Goal: Task Accomplishment & Management: Use online tool/utility

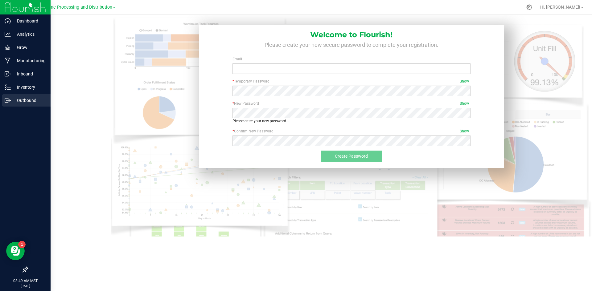
click at [14, 96] on div "Outbound" at bounding box center [26, 100] width 49 height 12
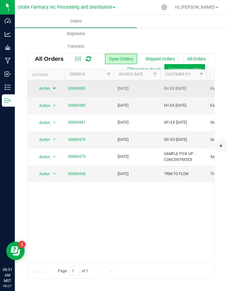
click at [49, 91] on span "Action" at bounding box center [42, 88] width 17 height 9
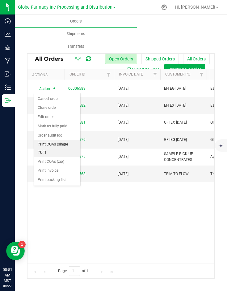
click at [47, 146] on li "Print COAs (single PDF)" at bounding box center [57, 148] width 46 height 17
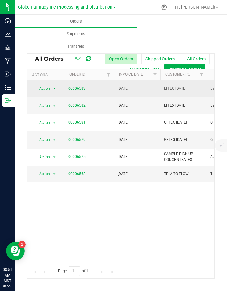
click at [47, 90] on span "Action" at bounding box center [42, 88] width 17 height 9
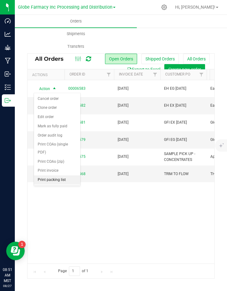
click at [53, 181] on li "Print packing list" at bounding box center [57, 179] width 46 height 9
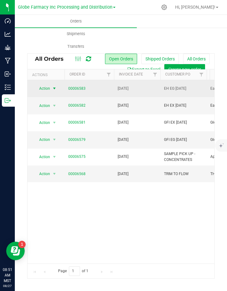
click at [45, 86] on span "Action" at bounding box center [42, 88] width 17 height 9
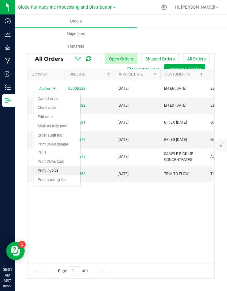
click at [47, 166] on li "Print invoice" at bounding box center [57, 170] width 46 height 9
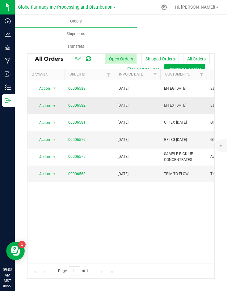
click at [48, 105] on span "Action" at bounding box center [42, 105] width 17 height 9
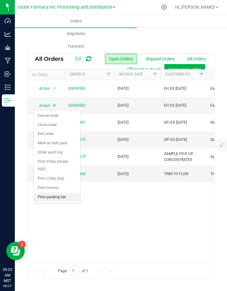
click at [54, 200] on li "Print packing list" at bounding box center [57, 197] width 46 height 9
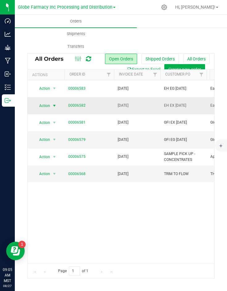
click at [39, 104] on span "Action" at bounding box center [42, 105] width 17 height 9
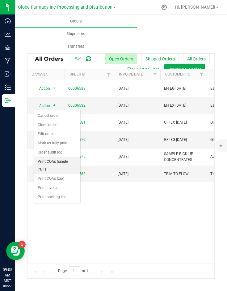
click at [47, 162] on li "Print COAs (single PDF)" at bounding box center [57, 165] width 46 height 17
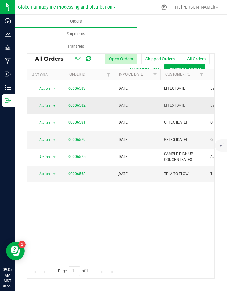
click at [51, 103] on span "select" at bounding box center [55, 105] width 8 height 9
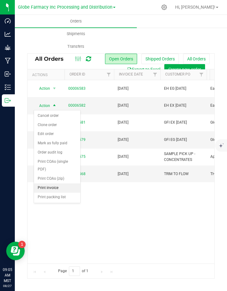
click at [47, 183] on li "Print invoice" at bounding box center [57, 187] width 46 height 9
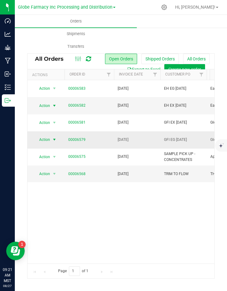
click at [48, 138] on span "Action" at bounding box center [42, 139] width 17 height 9
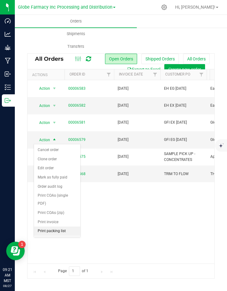
click at [48, 234] on li "Print packing list" at bounding box center [57, 231] width 46 height 9
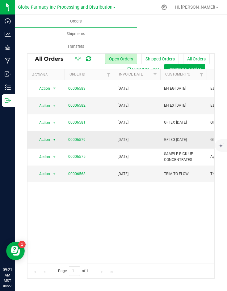
click at [50, 140] on span "Action" at bounding box center [42, 139] width 17 height 9
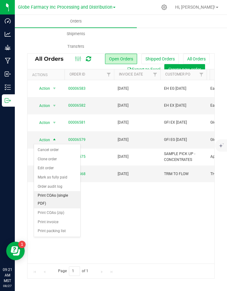
click at [47, 199] on li "Print COAs (single PDF)" at bounding box center [57, 199] width 46 height 17
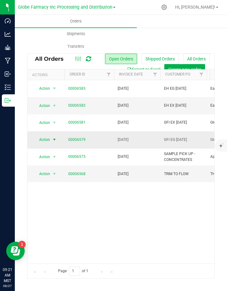
click at [51, 138] on span "select" at bounding box center [55, 139] width 8 height 9
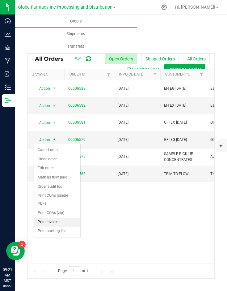
click at [47, 220] on li "Print invoice" at bounding box center [57, 222] width 46 height 9
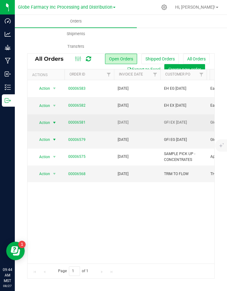
click at [37, 123] on span "Action" at bounding box center [42, 122] width 17 height 9
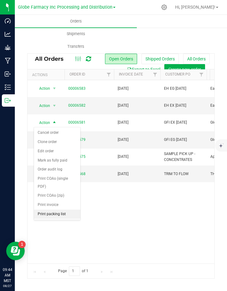
click at [54, 211] on li "Print packing list" at bounding box center [57, 214] width 46 height 9
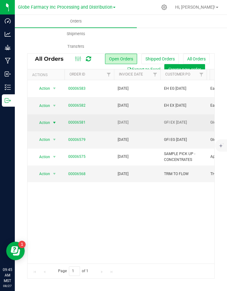
click at [49, 123] on span "Action" at bounding box center [42, 122] width 17 height 9
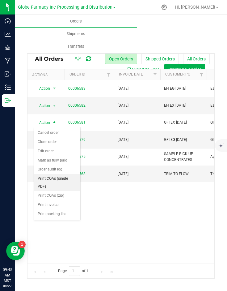
click at [49, 180] on li "Print COAs (single PDF)" at bounding box center [57, 182] width 46 height 17
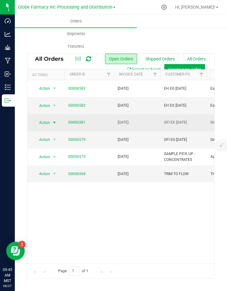
click at [43, 123] on span "Action" at bounding box center [42, 122] width 17 height 9
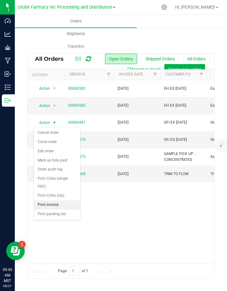
click at [46, 206] on li "Print invoice" at bounding box center [57, 204] width 46 height 9
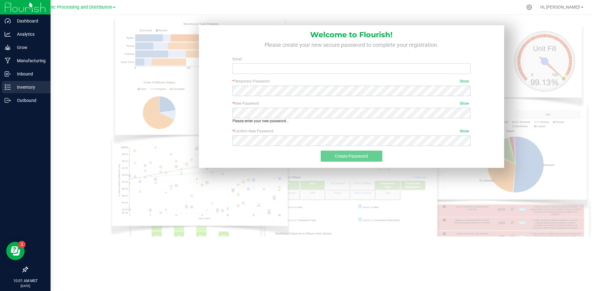
click at [17, 86] on p "Inventory" at bounding box center [29, 87] width 37 height 7
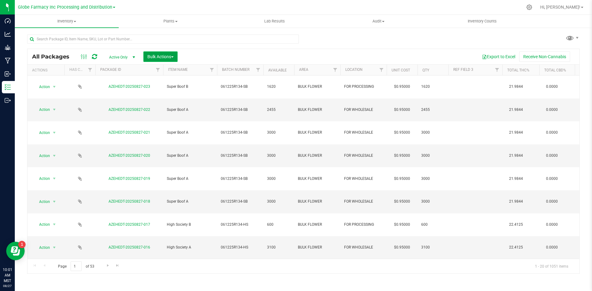
click at [161, 55] on span "Bulk Actions" at bounding box center [160, 56] width 26 height 5
click at [168, 70] on span "Add to manufacturing run" at bounding box center [170, 70] width 47 height 5
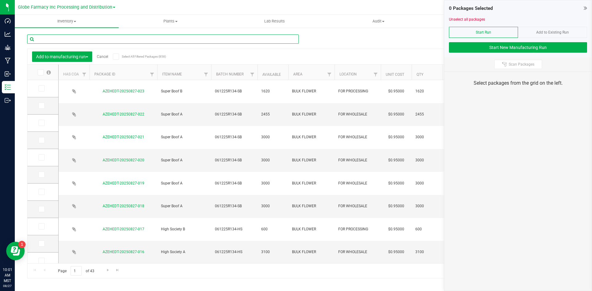
click at [144, 39] on input "text" at bounding box center [162, 39] width 271 height 9
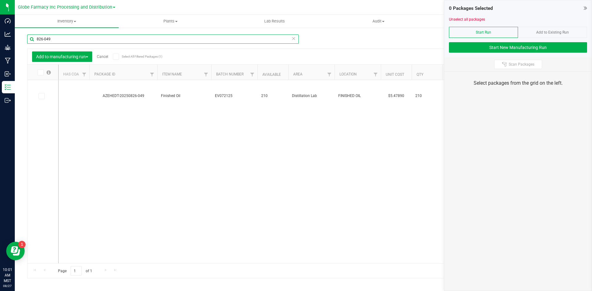
type input "826-049"
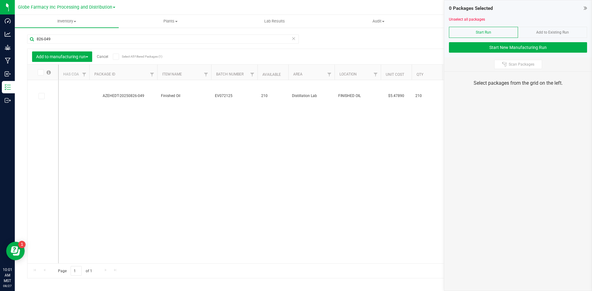
click at [102, 57] on link "Cancel" at bounding box center [102, 57] width 11 height 4
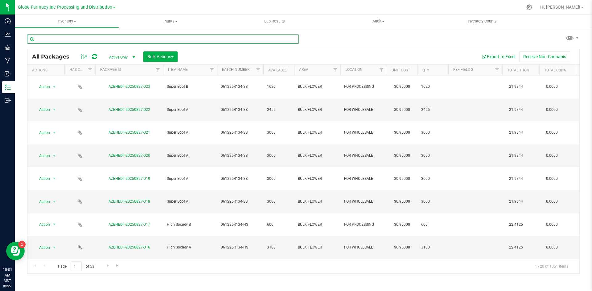
click at [87, 38] on input "text" at bounding box center [162, 39] width 271 height 9
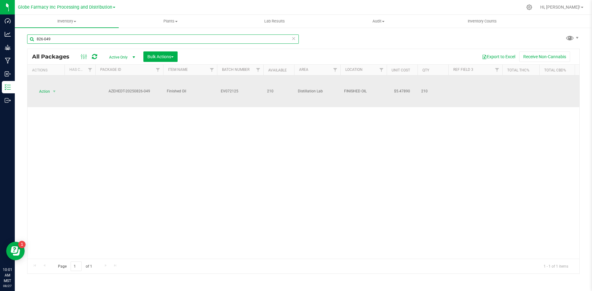
type input "826-049"
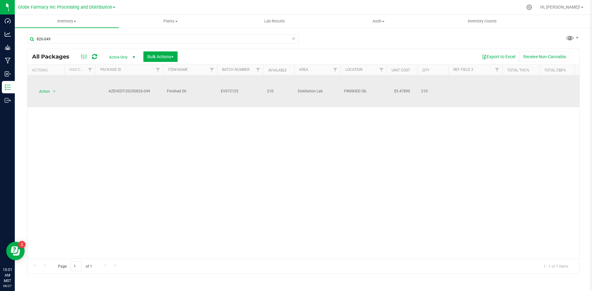
click at [240, 91] on span "EV072125" at bounding box center [240, 91] width 39 height 6
type input "EV072125-"
click at [241, 90] on span "EV072125-" at bounding box center [240, 91] width 39 height 6
type input "EV072125-KBB"
click at [124, 121] on div "All Packages Active Only Active Only Lab Samples Locked All Bulk Actions Add to…" at bounding box center [303, 161] width 552 height 225
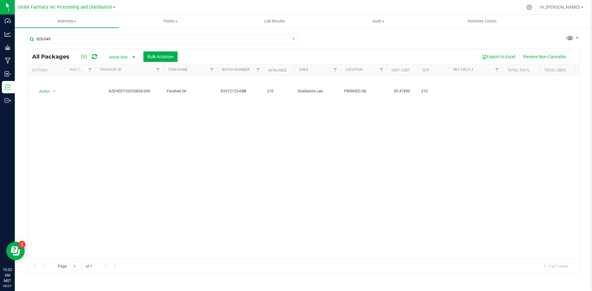
click at [92, 58] on icon at bounding box center [94, 57] width 5 height 6
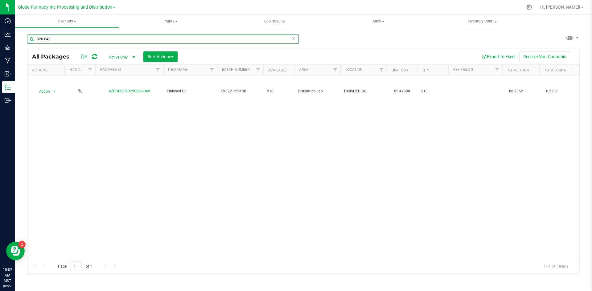
click at [63, 40] on input "826-049" at bounding box center [162, 39] width 271 height 9
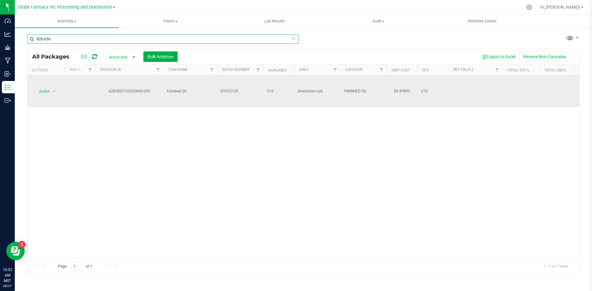
type input "826-050"
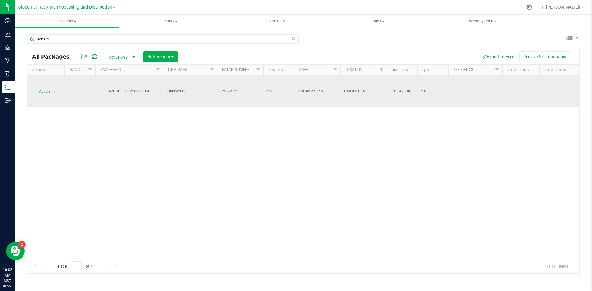
click at [239, 91] on span "EV072125" at bounding box center [240, 91] width 39 height 6
type input "EV072125-KBB"
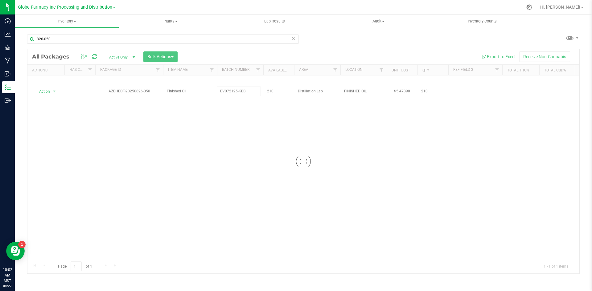
click at [203, 118] on div "Loading... All Packages Active Only Active Only Lab Samples Locked All Bulk Act…" at bounding box center [303, 161] width 552 height 225
click at [92, 57] on icon at bounding box center [94, 57] width 5 height 6
click at [157, 54] on span "Bulk Actions" at bounding box center [160, 56] width 26 height 5
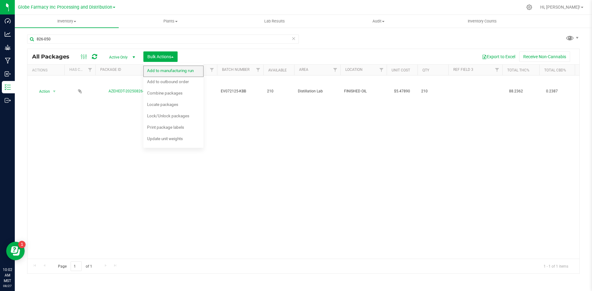
click at [166, 72] on span "Add to manufacturing run" at bounding box center [170, 70] width 47 height 5
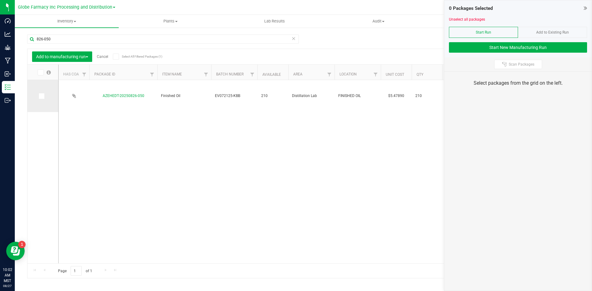
click at [43, 96] on icon at bounding box center [41, 96] width 4 height 0
click at [0, 0] on input "checkbox" at bounding box center [0, 0] width 0 height 0
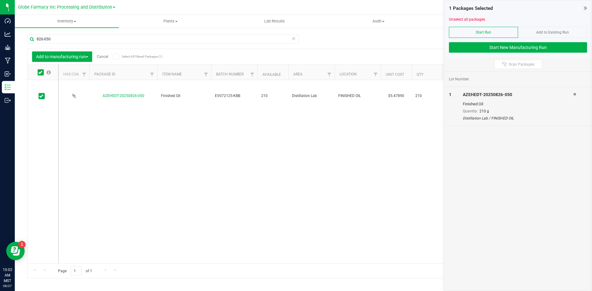
click at [65, 44] on div "826-050" at bounding box center [162, 42] width 271 height 14
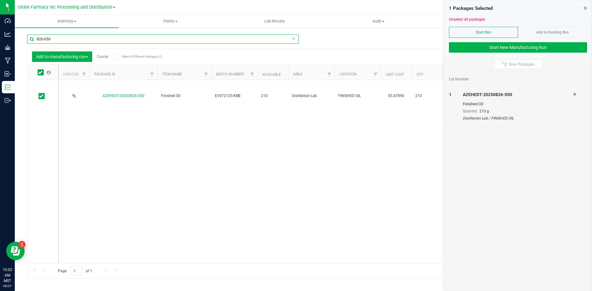
click at [69, 39] on input "826-050" at bounding box center [162, 39] width 271 height 9
type input "826-049"
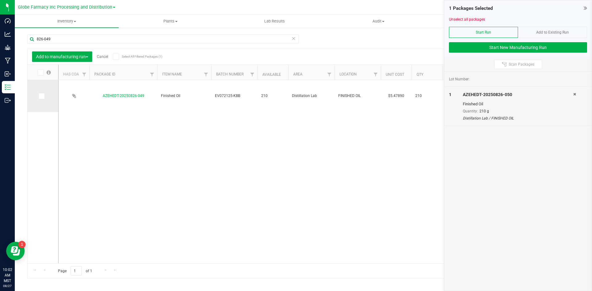
click at [39, 96] on icon at bounding box center [41, 96] width 4 height 0
click at [0, 0] on input "checkbox" at bounding box center [0, 0] width 0 height 0
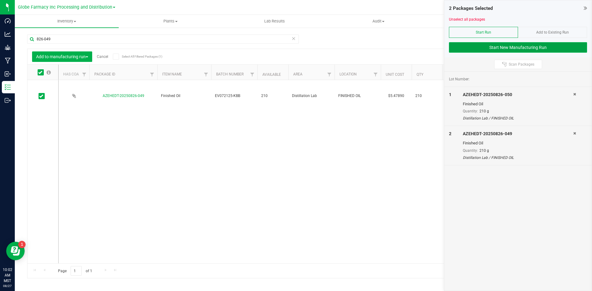
click at [488, 50] on button "Start New Manufacturing Run" at bounding box center [518, 47] width 138 height 10
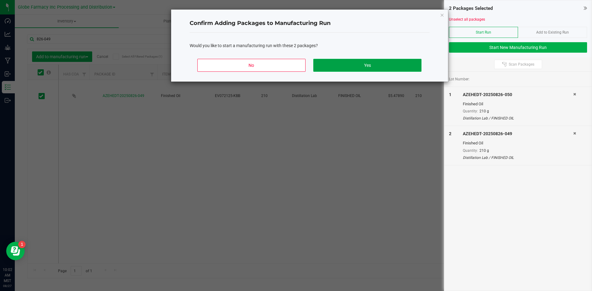
click at [355, 67] on button "Yes" at bounding box center [367, 65] width 108 height 13
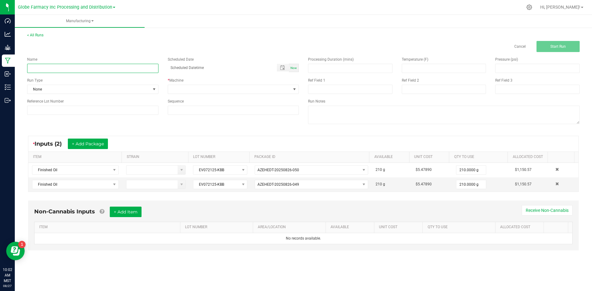
click at [83, 69] on input at bounding box center [92, 68] width 131 height 9
type input "TERP TANK KIWI [PERSON_NAME] BLAST 2G"
click at [204, 92] on span at bounding box center [229, 89] width 123 height 9
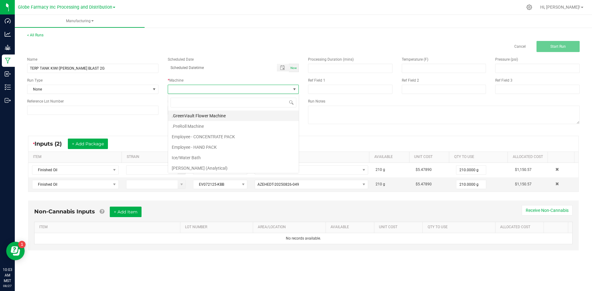
scroll to position [9, 131]
click at [214, 134] on li "Employee - CONCENTRATE PACK" at bounding box center [233, 137] width 131 height 10
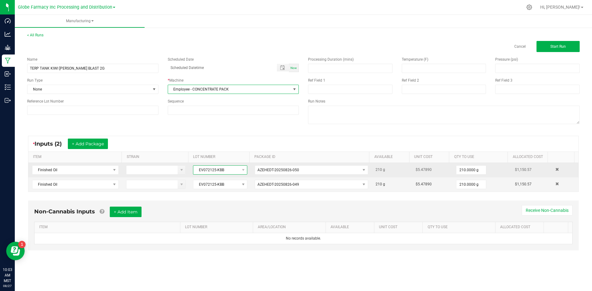
click at [196, 170] on span "EV072125-KBB" at bounding box center [216, 170] width 46 height 9
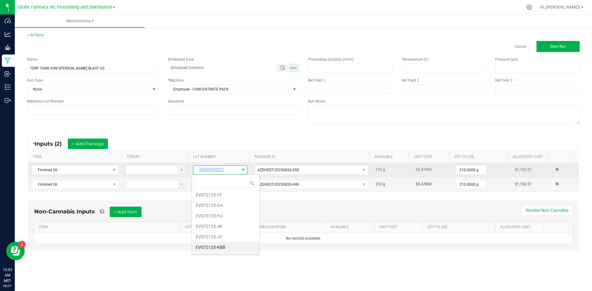
drag, startPoint x: 196, startPoint y: 170, endPoint x: 225, endPoint y: 170, distance: 29.0
click at [225, 170] on span "EV072125-KBB" at bounding box center [216, 170] width 46 height 9
copy span "EV072125-KBB"
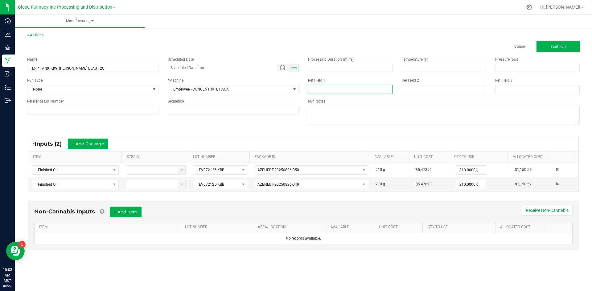
paste input "EV072125-KBB"
type input "EV072125-KBB"
click at [410, 86] on input at bounding box center [444, 89] width 84 height 9
type input "[DATE] VAPES"
click at [135, 207] on button "+ Add Item" at bounding box center [126, 212] width 32 height 10
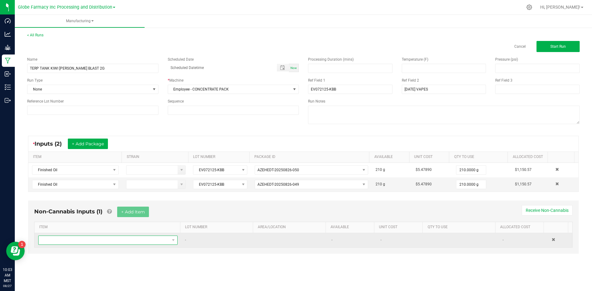
click at [113, 240] on span "NO DATA FOUND" at bounding box center [104, 240] width 131 height 9
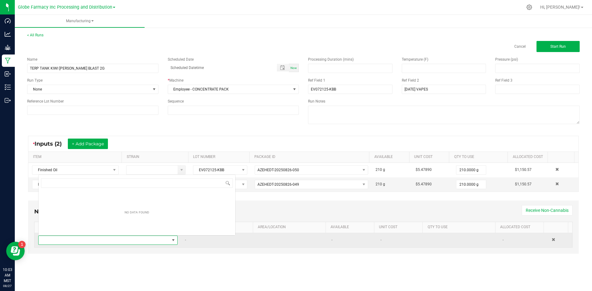
scroll to position [9, 137]
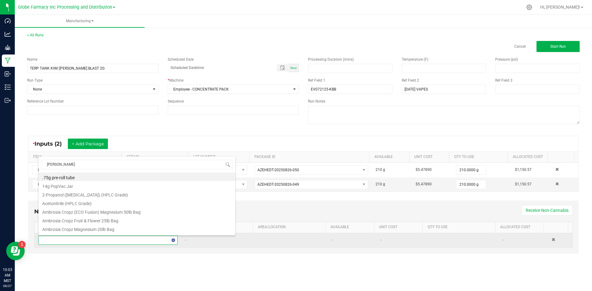
type input "ROSIN BAR"
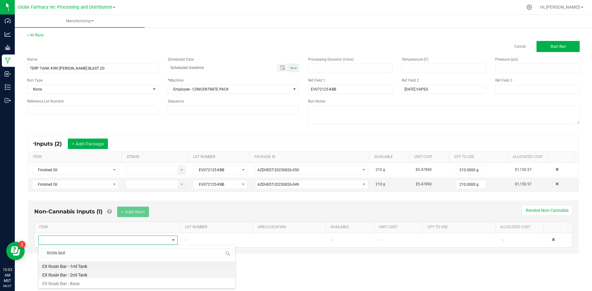
click at [84, 275] on li "EX Rosin Bar - 2ml Tank" at bounding box center [137, 274] width 197 height 9
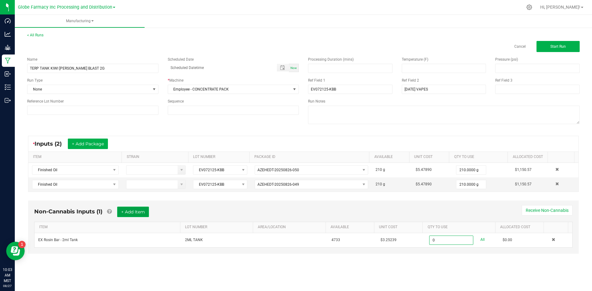
type input "0 ea"
click at [134, 211] on button "+ Add Item" at bounding box center [133, 212] width 32 height 10
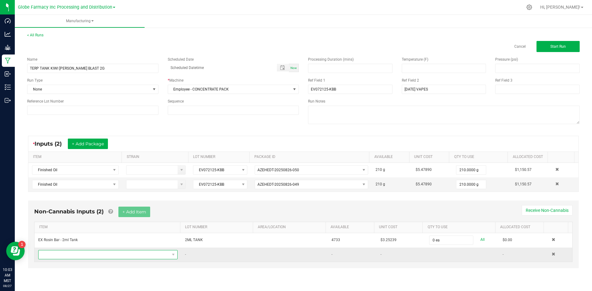
click at [93, 252] on span "NO DATA FOUND" at bounding box center [104, 255] width 131 height 9
type input "TERP TANK MYLAR"
click at [78, 235] on li "EX Terp Tank Mylar" at bounding box center [137, 235] width 197 height 9
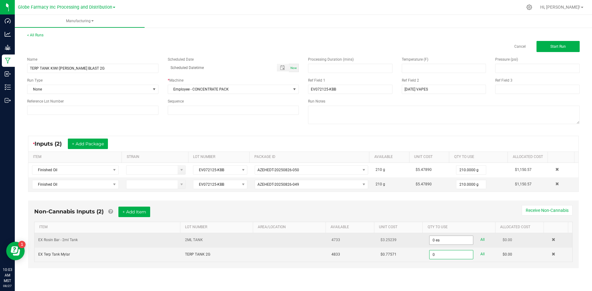
type input "0"
type input "0 ea"
click at [430, 239] on input "0" at bounding box center [450, 240] width 43 height 9
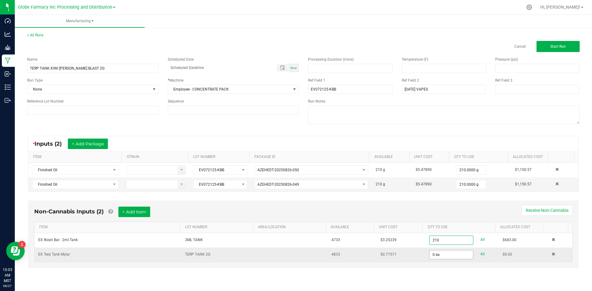
type input "210 ea"
click at [429, 255] on input "0" at bounding box center [450, 255] width 43 height 9
type input "210 ea"
click at [543, 48] on button "Start Run" at bounding box center [557, 46] width 43 height 11
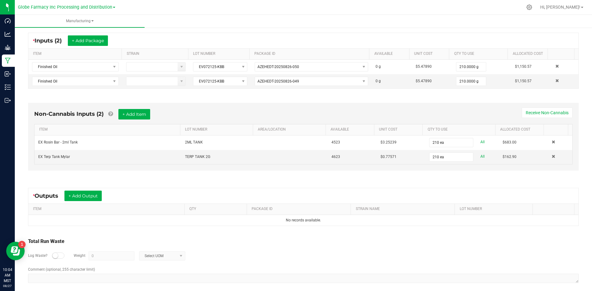
scroll to position [116, 0]
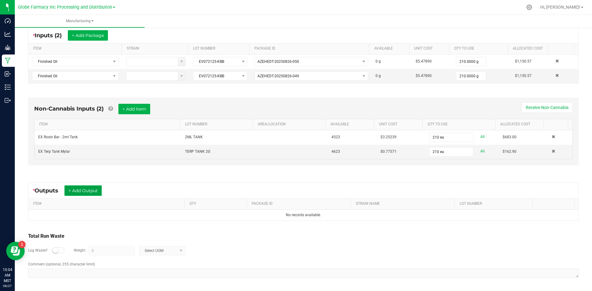
click at [92, 187] on button "+ Add Output" at bounding box center [82, 191] width 37 height 10
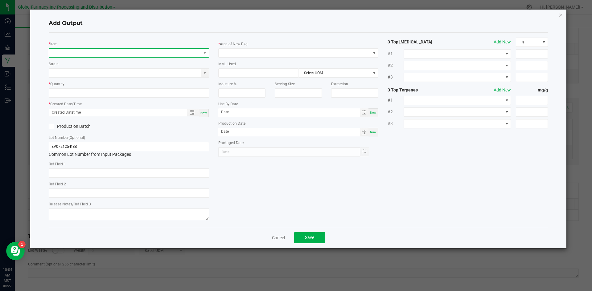
click at [117, 51] on span "NO DATA FOUND" at bounding box center [125, 53] width 152 height 9
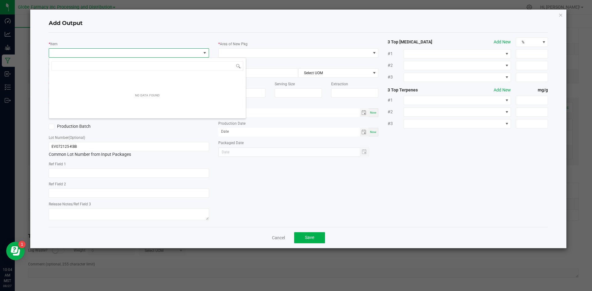
scroll to position [9, 160]
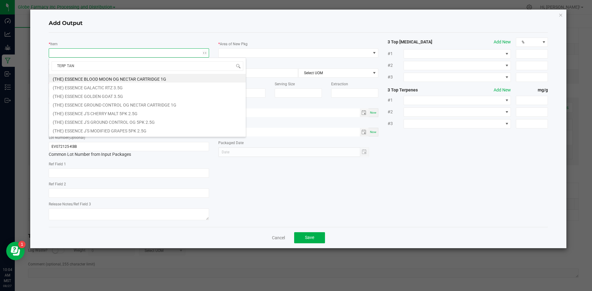
type input "TERP TANK"
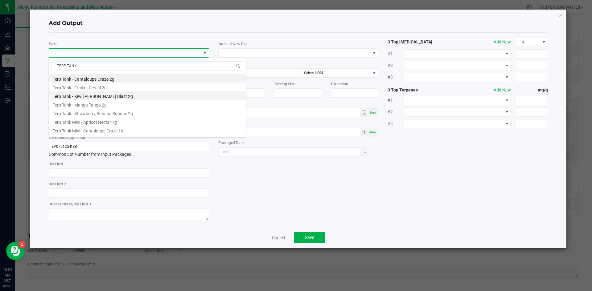
click at [90, 96] on li "Terp Tank - Kiwi [PERSON_NAME] Blast 2g" at bounding box center [147, 95] width 197 height 9
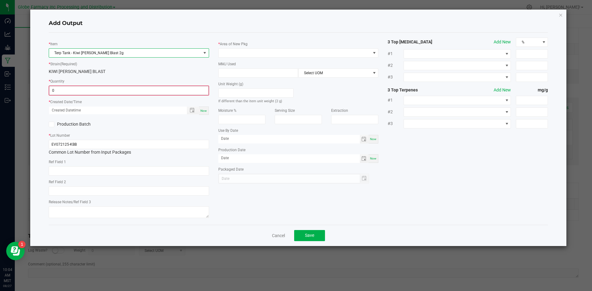
click at [92, 89] on input "0" at bounding box center [128, 90] width 159 height 9
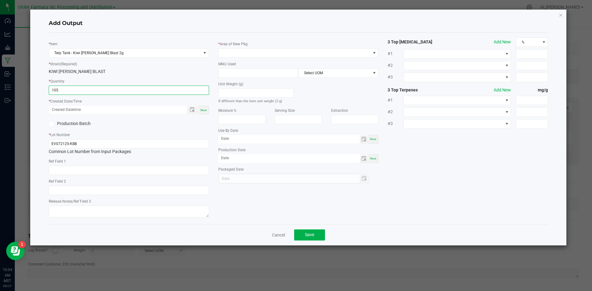
type input "105 ea"
click at [205, 108] on span "Now" at bounding box center [203, 109] width 6 height 3
type input "[DATE] 10:04 AM"
type input "[DATE]"
click at [101, 169] on input "text" at bounding box center [129, 170] width 160 height 9
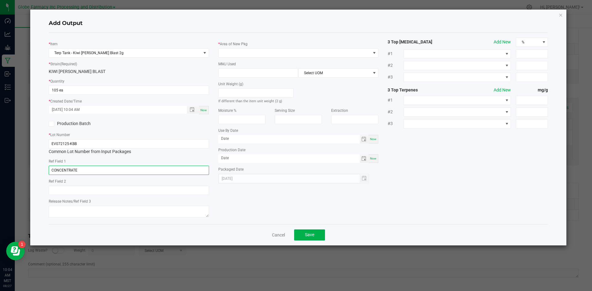
type input "CONCENTRATE"
paste input "Cannabis Derived Distillate, Organic Terpenes"
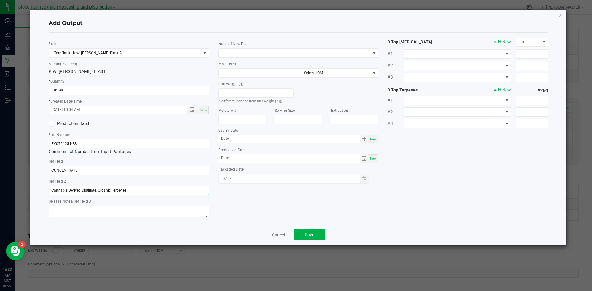
type input "Cannabis Derived Distillate, Organic Terpenes"
click at [81, 212] on textarea at bounding box center [129, 212] width 160 height 12
type textarea "[DATE]"
click at [237, 55] on span at bounding box center [294, 53] width 152 height 9
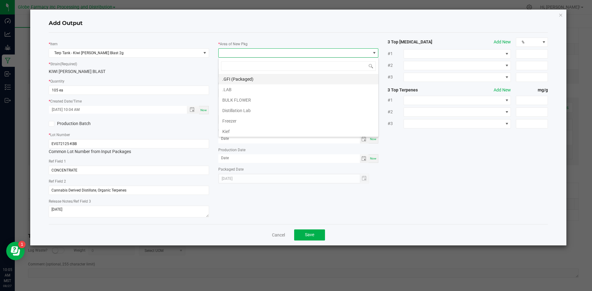
click at [247, 79] on li ".GFI (Packaged)" at bounding box center [298, 79] width 160 height 10
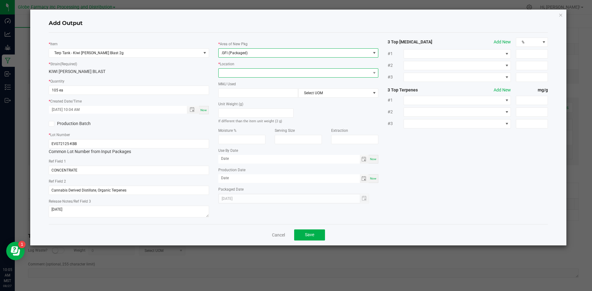
click at [248, 71] on span at bounding box center [294, 73] width 152 height 9
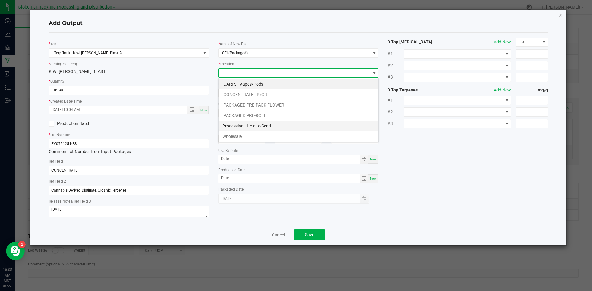
click at [247, 127] on li "Processing - Hold to Send" at bounding box center [298, 126] width 160 height 10
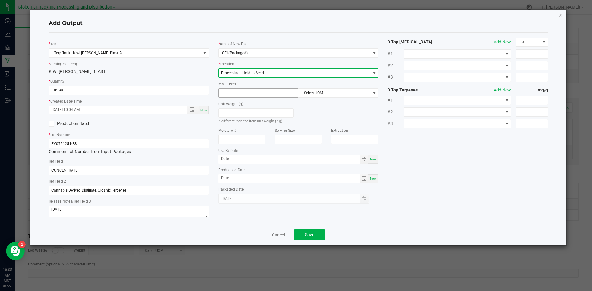
click at [239, 94] on input at bounding box center [258, 93] width 80 height 9
type input "2"
click at [325, 96] on span "Select UOM" at bounding box center [334, 93] width 72 height 9
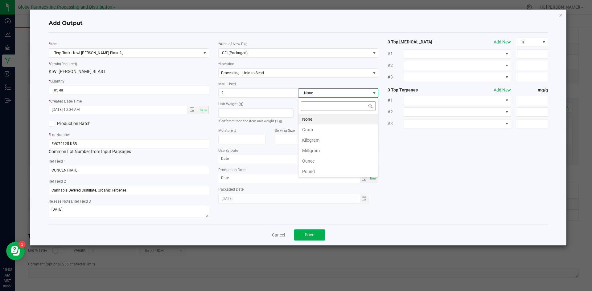
scroll to position [9, 80]
click at [317, 129] on li "Gram" at bounding box center [338, 130] width 80 height 10
click at [310, 232] on span "Save" at bounding box center [309, 234] width 9 height 5
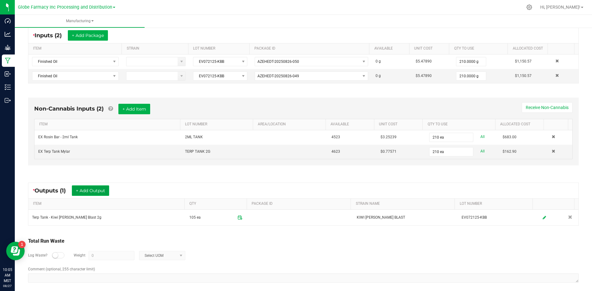
click at [106, 191] on button "+ Add Output" at bounding box center [90, 191] width 37 height 10
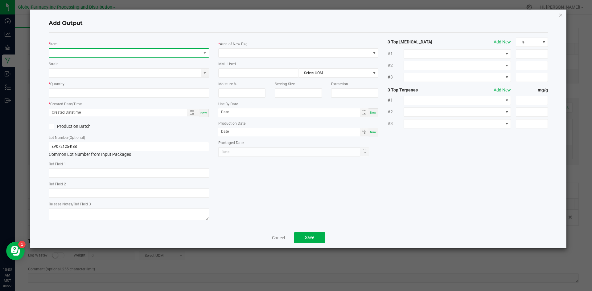
click at [120, 52] on span "NO DATA FOUND" at bounding box center [125, 53] width 152 height 9
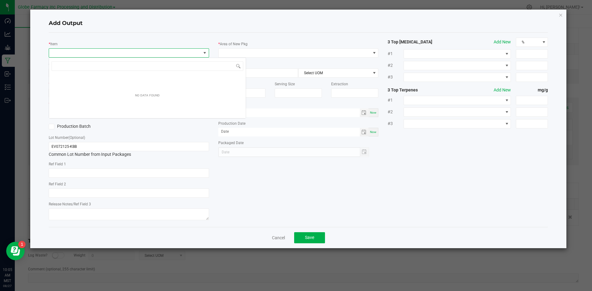
scroll to position [9, 160]
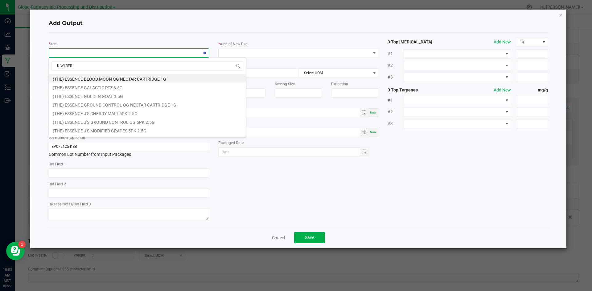
type input "[PERSON_NAME]"
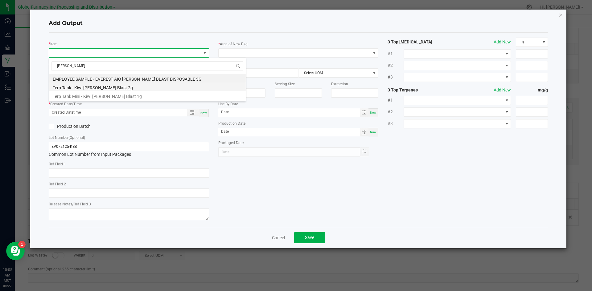
click at [118, 88] on li "Terp Tank - Kiwi [PERSON_NAME] Blast 2g" at bounding box center [147, 87] width 197 height 9
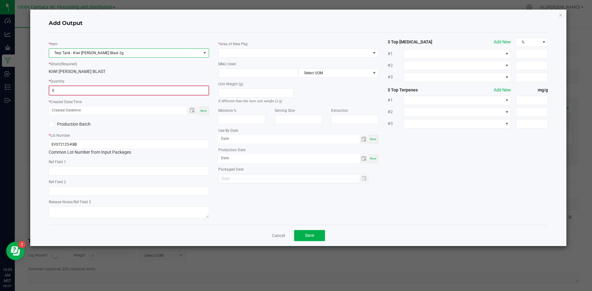
click at [112, 89] on input "0" at bounding box center [128, 90] width 159 height 9
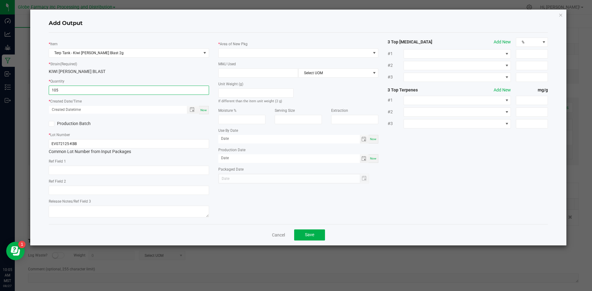
type input "105 ea"
click at [206, 109] on span "Now" at bounding box center [203, 109] width 6 height 3
type input "[DATE] 10:05 AM"
type input "[DATE]"
click at [96, 172] on input "text" at bounding box center [129, 170] width 160 height 9
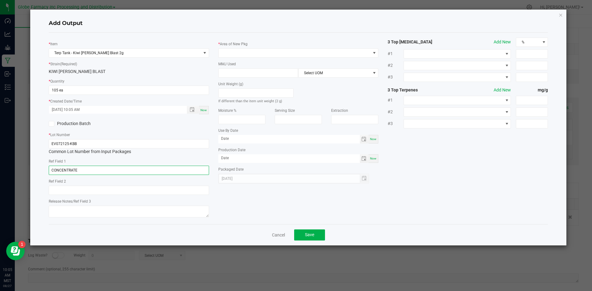
type input "CONCENTRATE"
paste input "Cannabis Derived Distillate, Organic Terpenes"
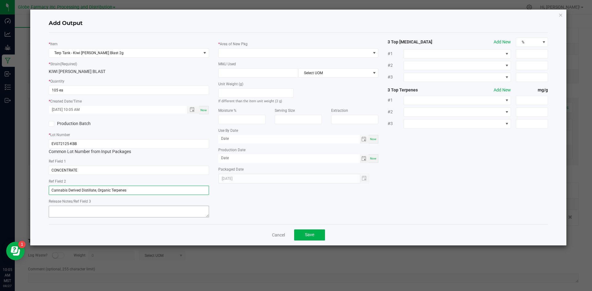
type input "Cannabis Derived Distillate, Organic Terpenes"
click at [88, 208] on textarea at bounding box center [129, 212] width 160 height 12
type textarea "[DATE]"
click at [245, 53] on span at bounding box center [294, 53] width 152 height 9
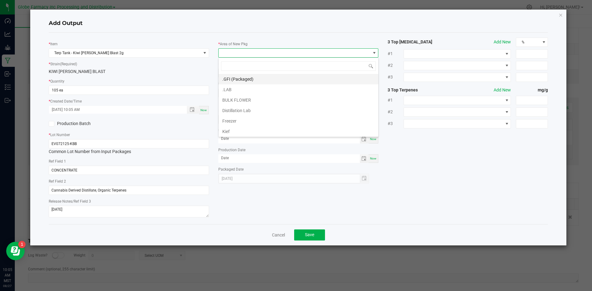
click at [236, 75] on li ".GFI (Packaged)" at bounding box center [298, 79] width 160 height 10
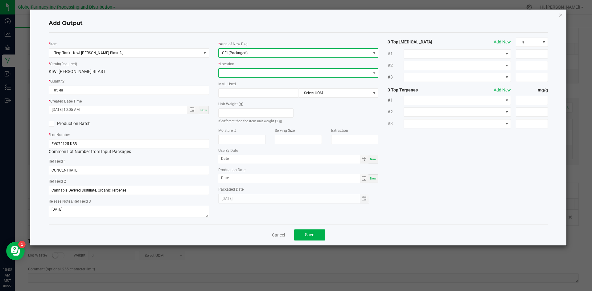
click at [236, 72] on span at bounding box center [294, 73] width 152 height 9
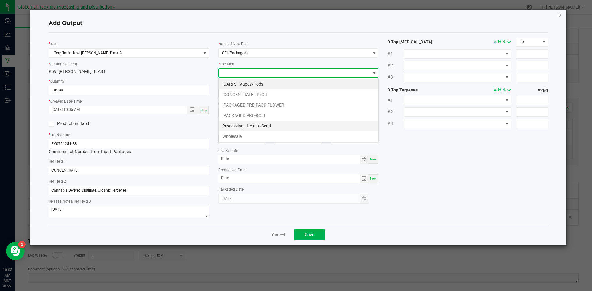
click at [247, 127] on li "Processing - Hold to Send" at bounding box center [298, 126] width 160 height 10
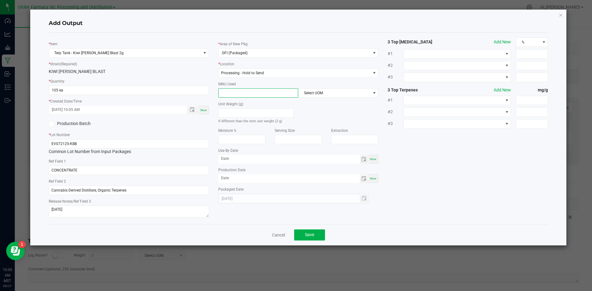
click at [274, 95] on input at bounding box center [258, 93] width 80 height 9
type input "2"
click at [327, 95] on span "Select UOM" at bounding box center [334, 93] width 72 height 9
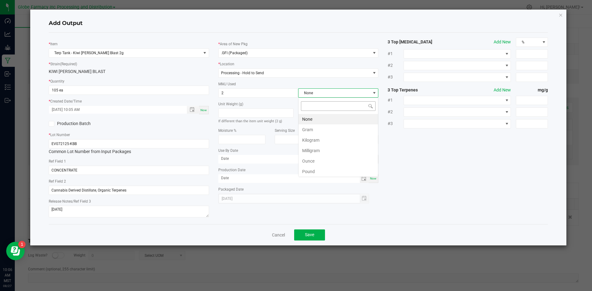
scroll to position [9, 80]
click at [308, 128] on li "Gram" at bounding box center [338, 130] width 80 height 10
click at [304, 235] on button "Save" at bounding box center [309, 235] width 31 height 11
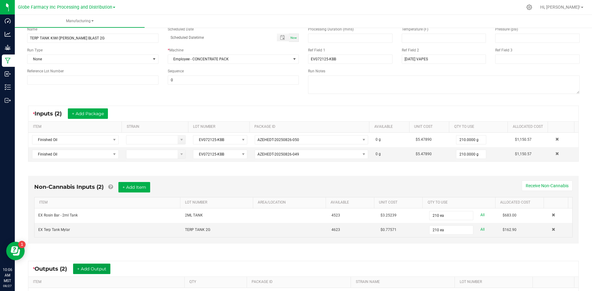
scroll to position [0, 0]
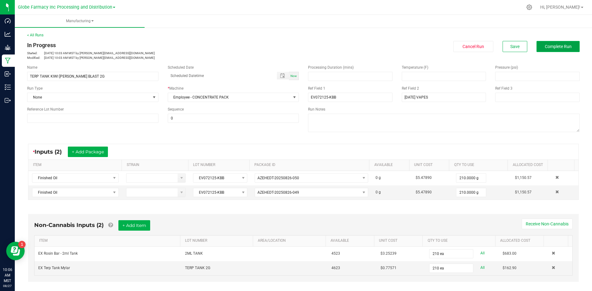
click at [545, 47] on span "Complete Run" at bounding box center [558, 46] width 27 height 5
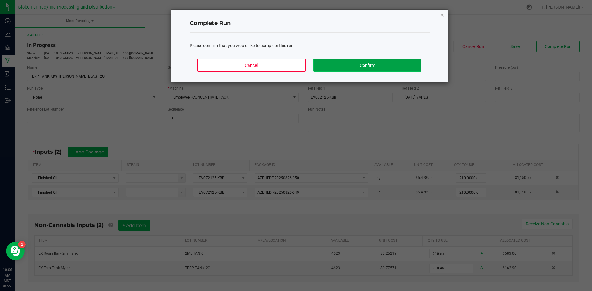
click at [359, 67] on button "Confirm" at bounding box center [367, 65] width 108 height 13
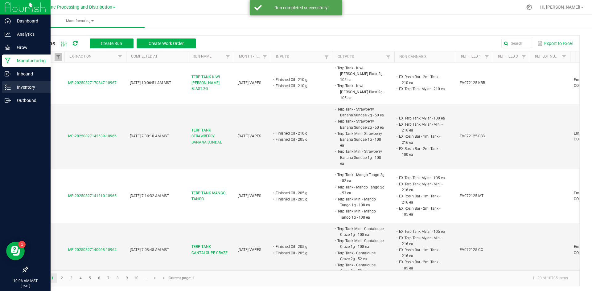
click at [31, 91] on div "Inventory" at bounding box center [26, 87] width 49 height 12
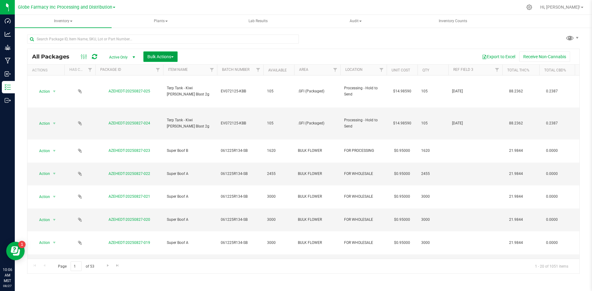
click at [157, 54] on span "Bulk Actions" at bounding box center [160, 56] width 26 height 5
click at [170, 128] on span "Print package labels" at bounding box center [165, 127] width 37 height 5
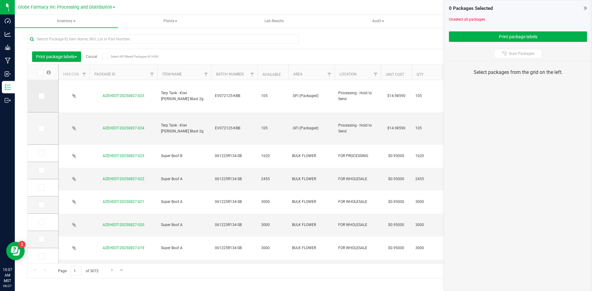
click at [42, 96] on icon at bounding box center [41, 96] width 4 height 0
click at [0, 0] on input "checkbox" at bounding box center [0, 0] width 0 height 0
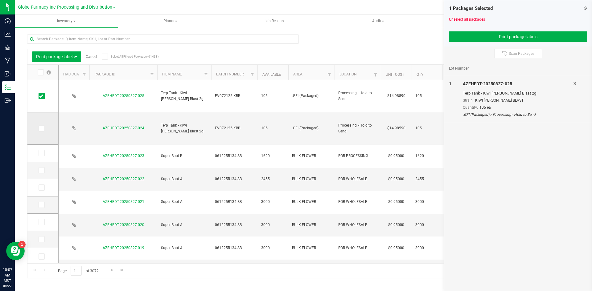
click at [42, 125] on span at bounding box center [42, 128] width 6 height 6
click at [0, 0] on input "checkbox" at bounding box center [0, 0] width 0 height 0
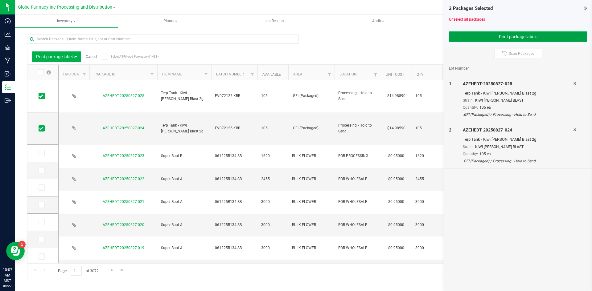
click at [489, 39] on button "Print package labels" at bounding box center [518, 36] width 138 height 10
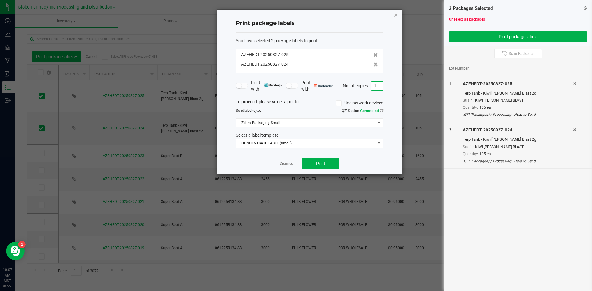
click at [374, 86] on input "1" at bounding box center [377, 86] width 12 height 9
click at [322, 166] on span "Print" at bounding box center [320, 163] width 9 height 5
click at [279, 143] on span "CONCENTRATE LABEL (Small)" at bounding box center [305, 143] width 139 height 9
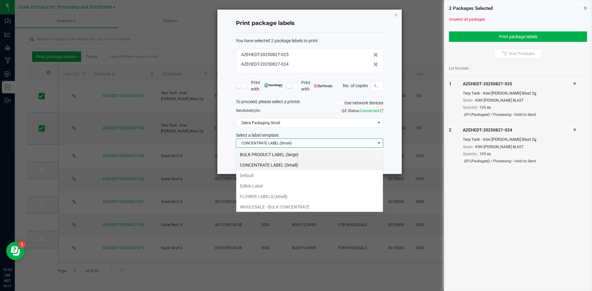
scroll to position [9, 147]
click at [278, 152] on li "BULK PRODUCT LABEL (large)" at bounding box center [309, 154] width 147 height 10
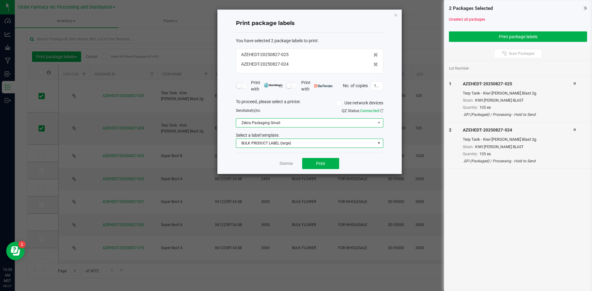
click at [275, 120] on span "Zebra Packaging Small" at bounding box center [305, 123] width 139 height 9
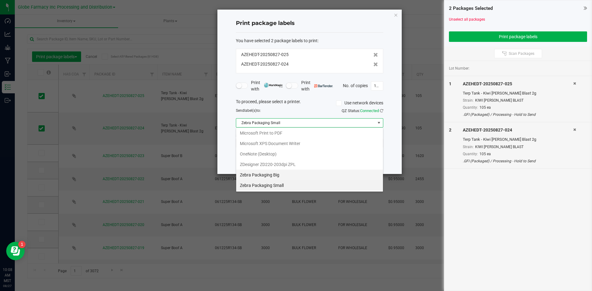
click at [264, 175] on Big "Zebra Packaging Big" at bounding box center [309, 175] width 147 height 10
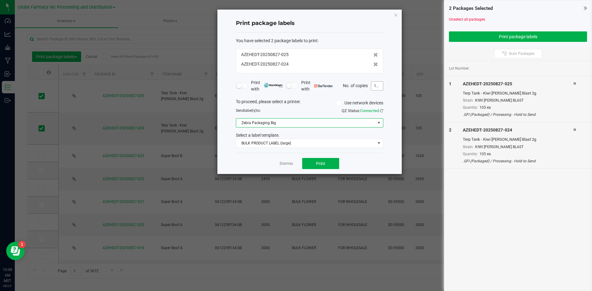
click at [378, 86] on input "105" at bounding box center [377, 86] width 12 height 9
type input "1"
click at [325, 165] on button "Print" at bounding box center [320, 163] width 37 height 11
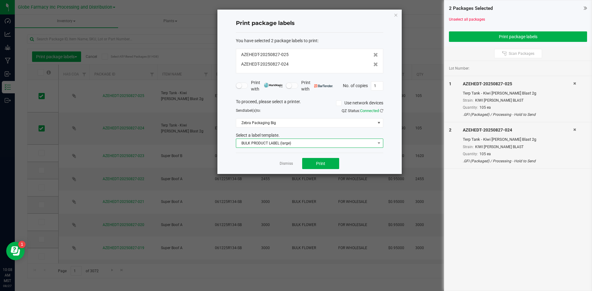
click at [269, 142] on span "BULK PRODUCT LABEL (large)" at bounding box center [305, 143] width 139 height 9
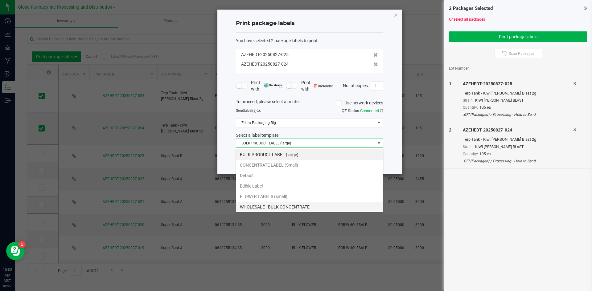
click at [284, 206] on li "WHOLESALE - BULK CONCENTRATE" at bounding box center [309, 207] width 147 height 10
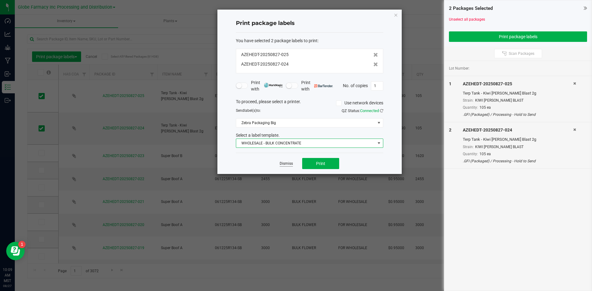
click at [280, 162] on link "Dismiss" at bounding box center [286, 163] width 13 height 5
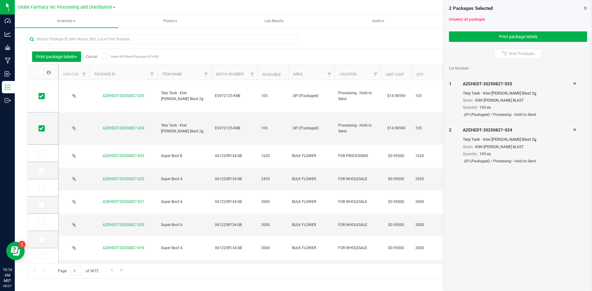
click at [95, 57] on link "Cancel" at bounding box center [91, 57] width 11 height 4
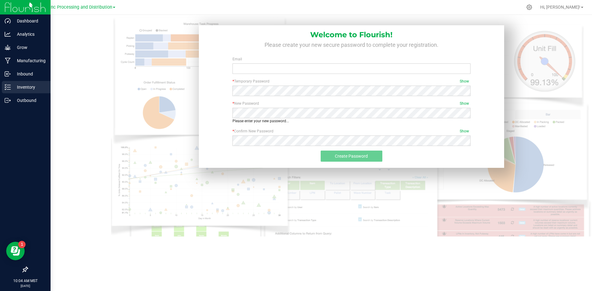
click at [19, 87] on p "Inventory" at bounding box center [29, 87] width 37 height 7
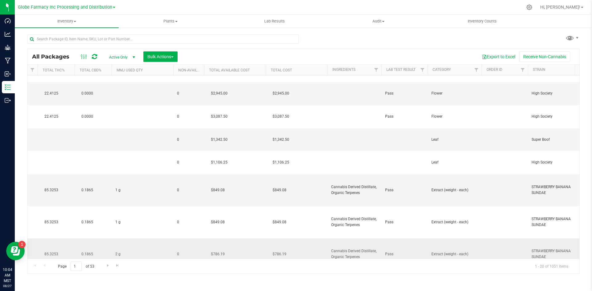
click at [337, 248] on span "Cannabis Derived Distillate, Organic Terpenes" at bounding box center [354, 254] width 47 height 12
drag, startPoint x: 378, startPoint y: 161, endPoint x: 323, endPoint y: 166, distance: 55.1
click at [323, 239] on tr "Action Action Adjust qty Create package Edit attributes Global inventory Locate…" at bounding box center [297, 255] width 1468 height 32
